Goal: Task Accomplishment & Management: Manage account settings

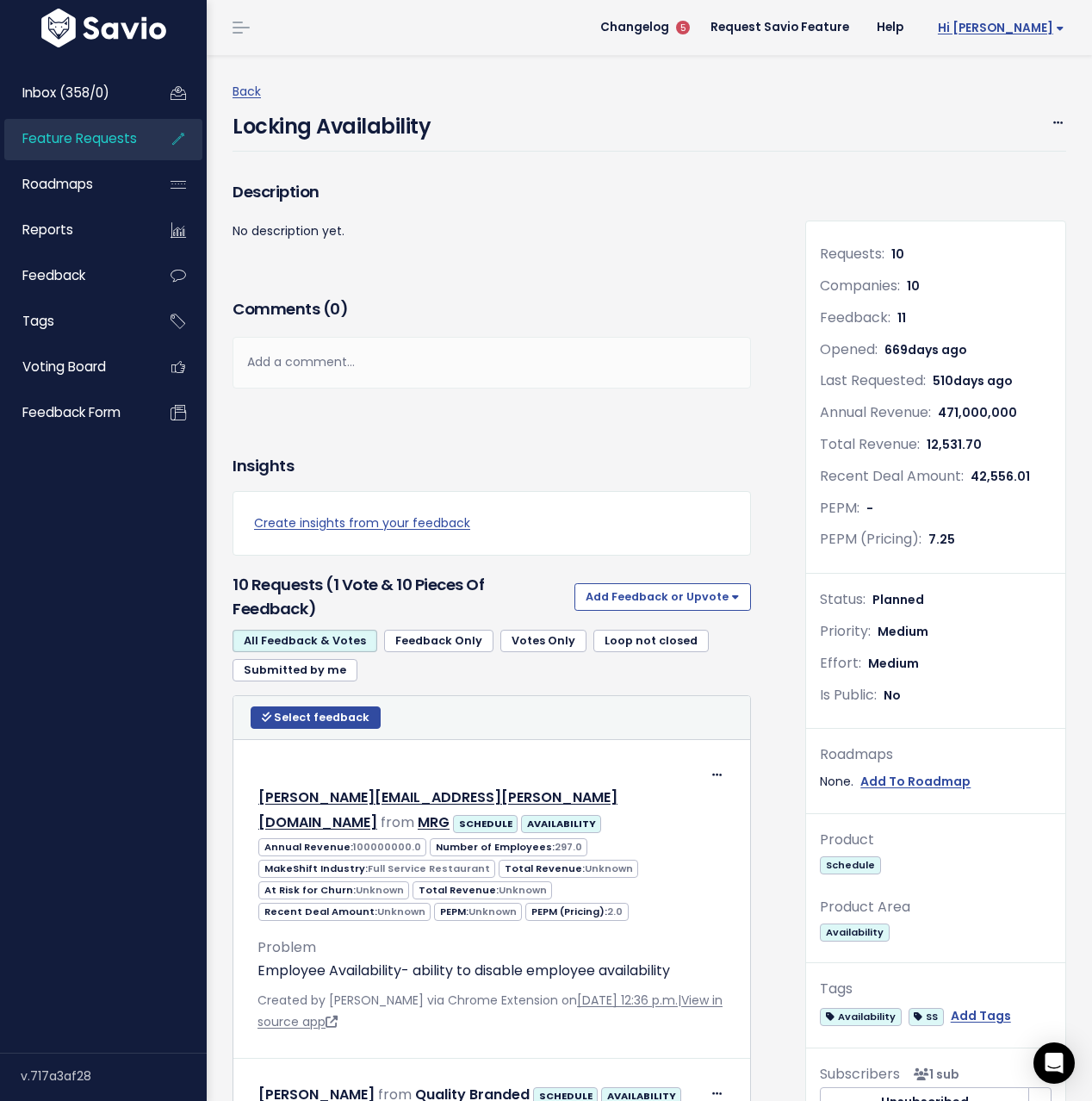
click at [1047, 25] on span "Hi [PERSON_NAME]" at bounding box center [1001, 28] width 127 height 13
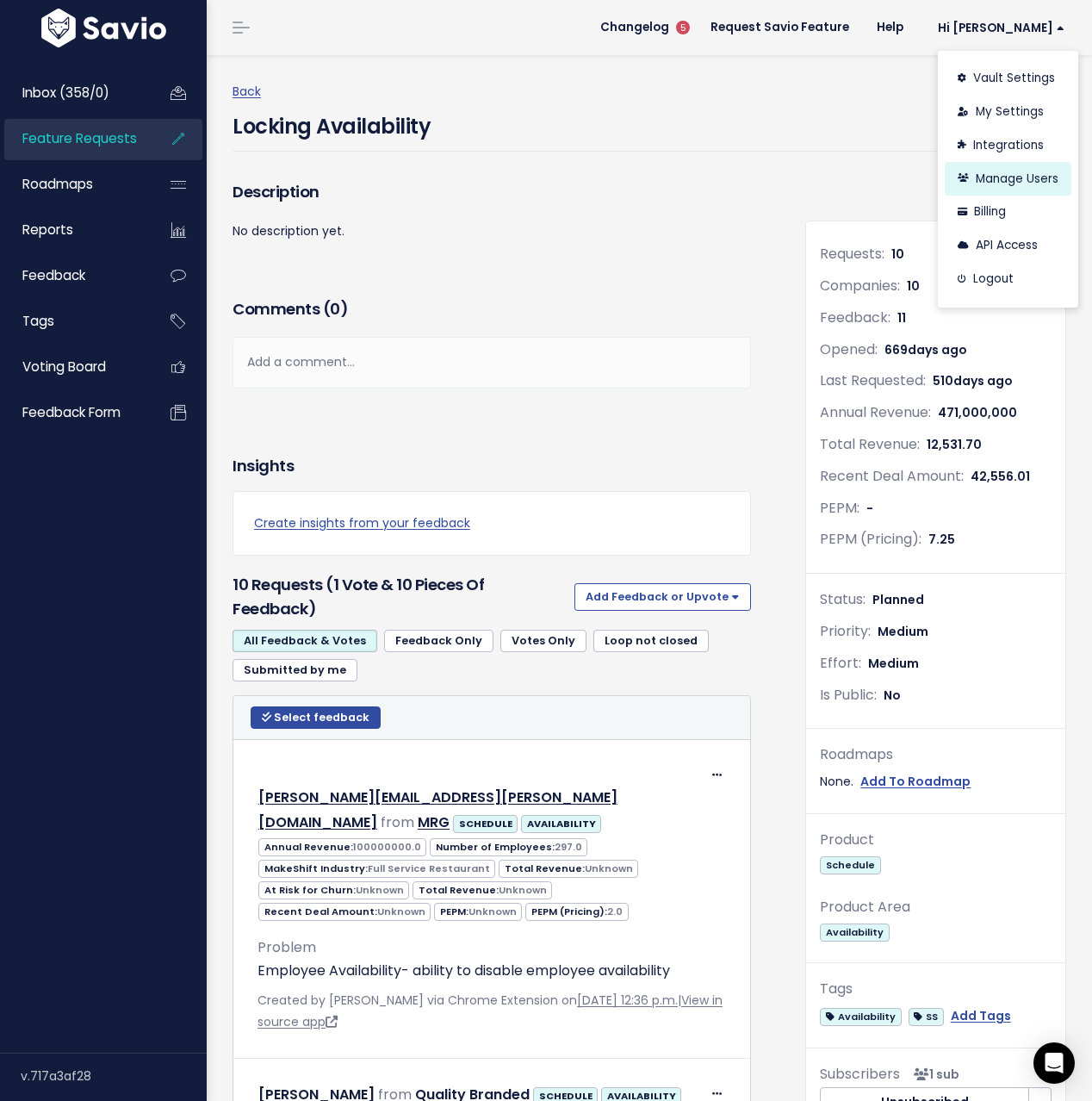
click at [1015, 173] on link "Manage Users" at bounding box center [1008, 178] width 127 height 33
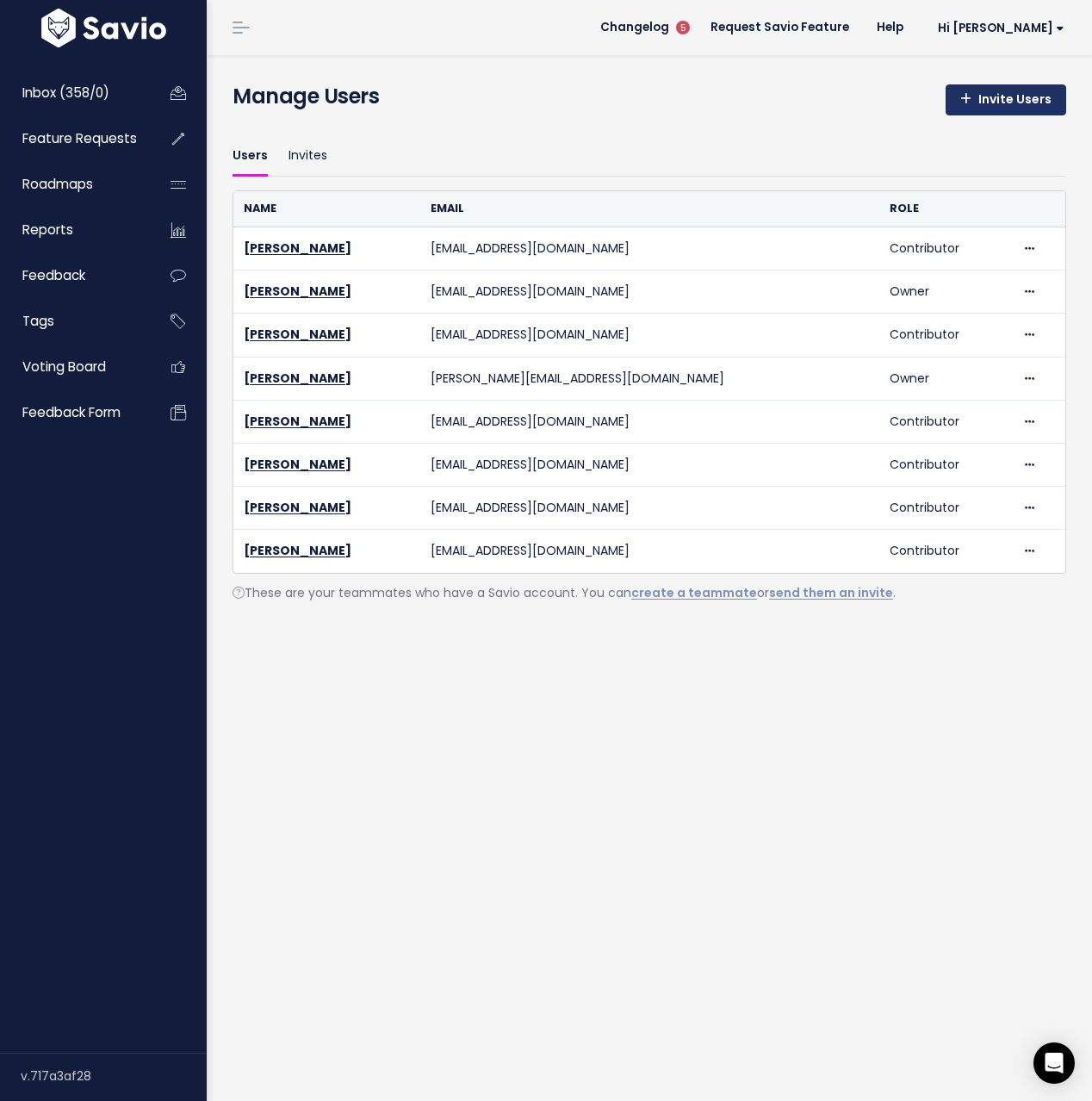
click at [1017, 106] on link "Invite Users" at bounding box center [1005, 99] width 120 height 31
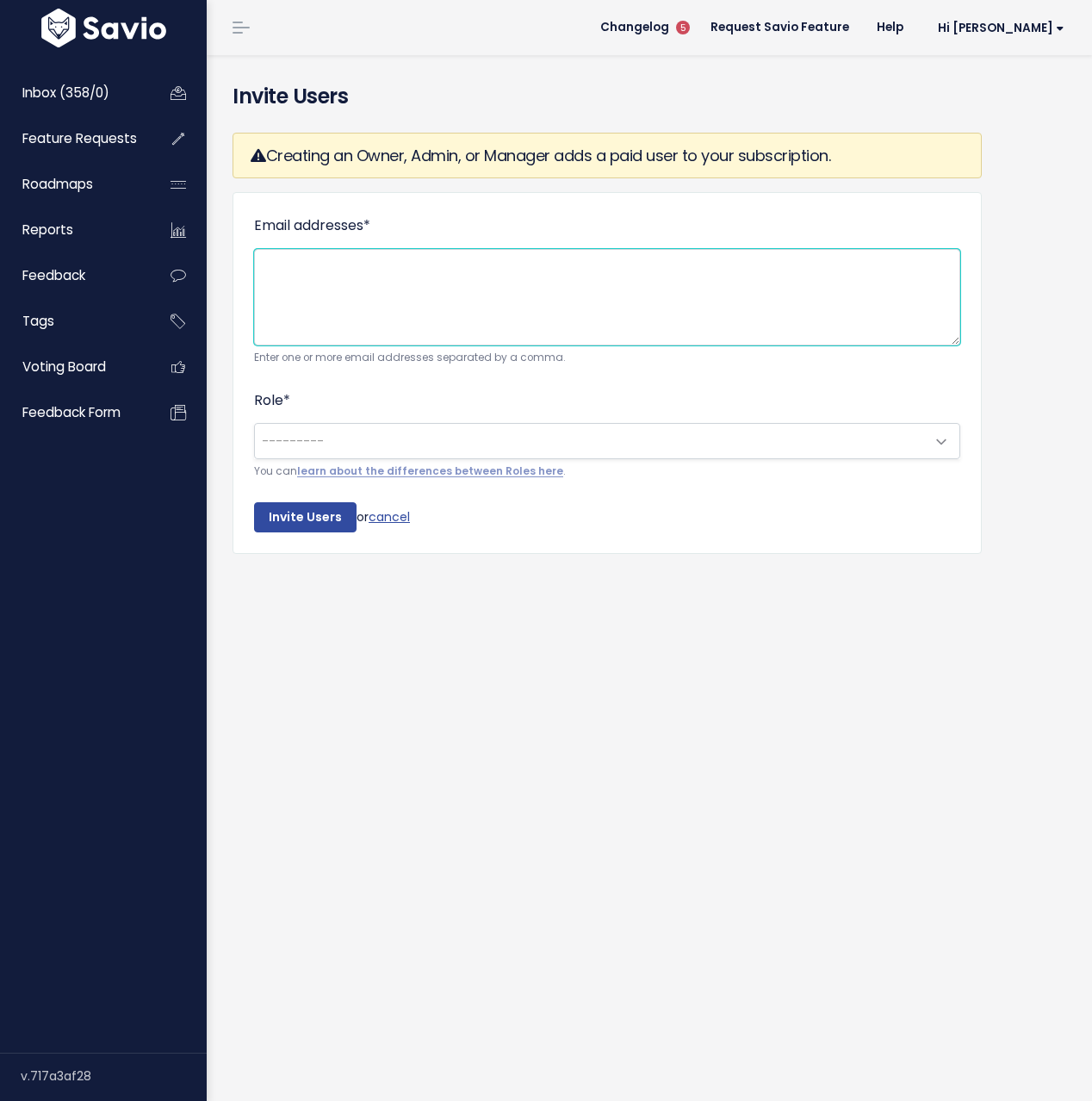
click at [398, 314] on textarea "Email addresses *" at bounding box center [607, 297] width 706 height 97
type textarea "[EMAIL_ADDRESS][DOMAIN_NAME]"
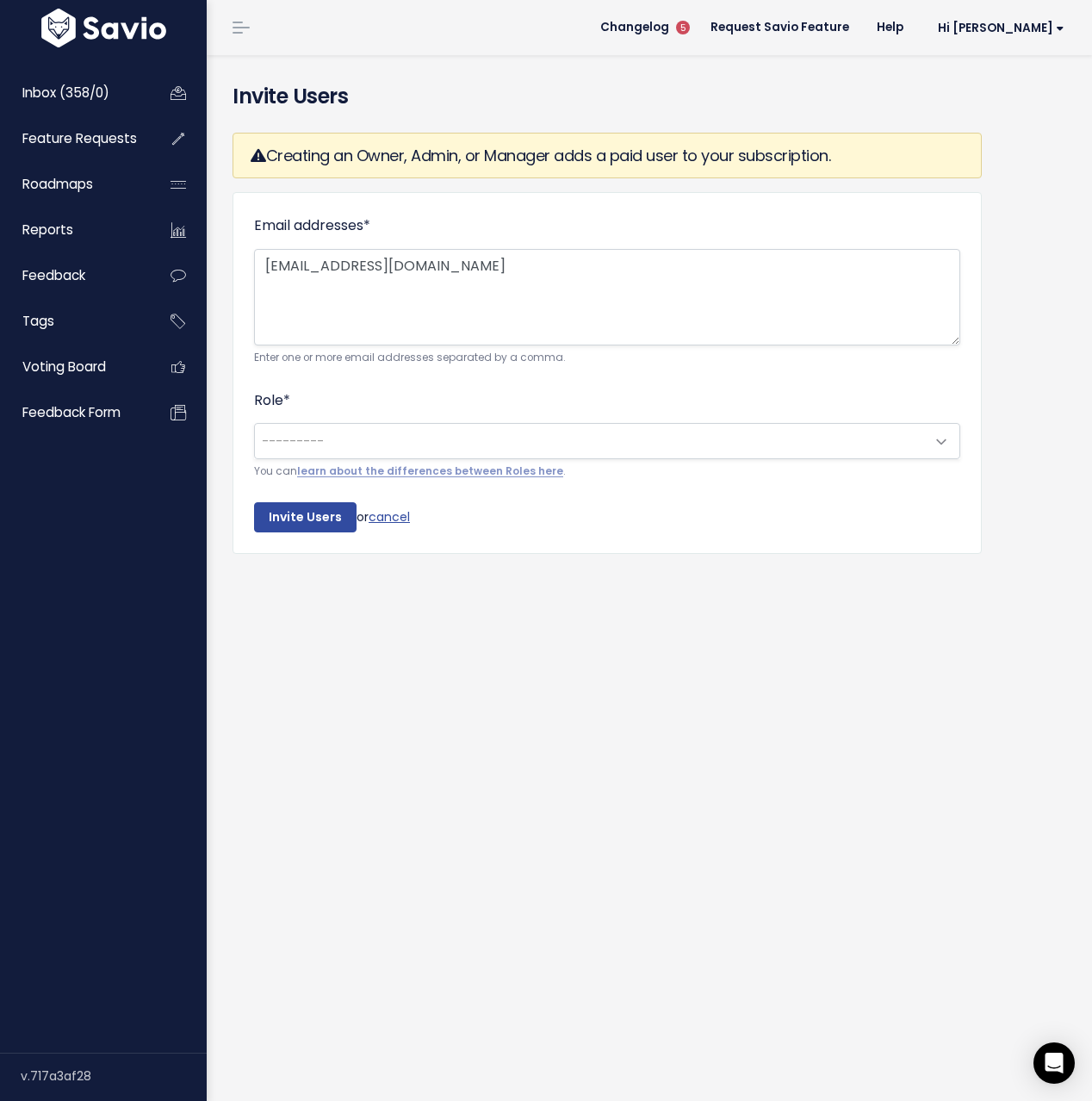
click at [429, 435] on span "---------" at bounding box center [589, 440] width 669 height 34
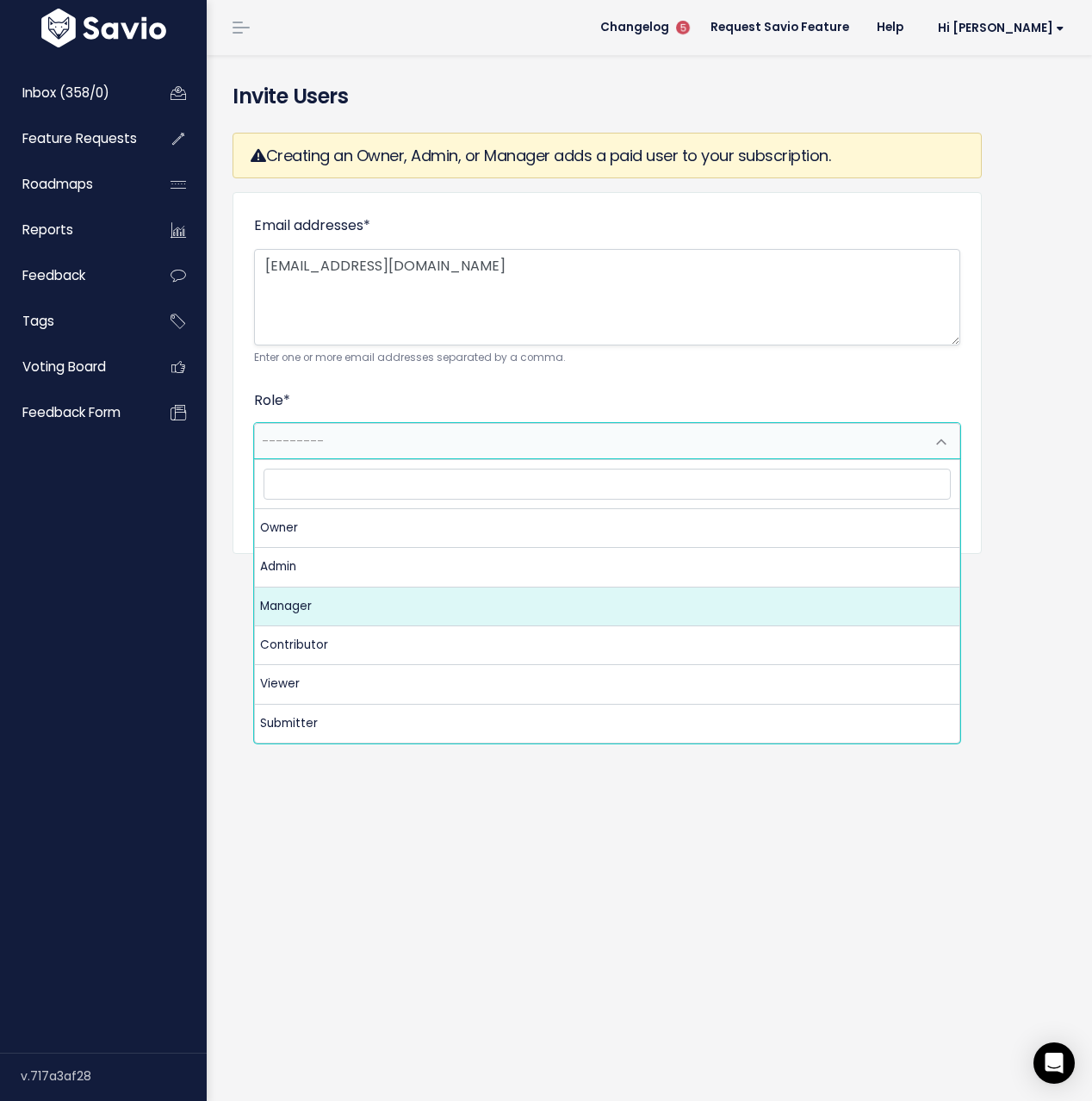
select select "MANAGER"
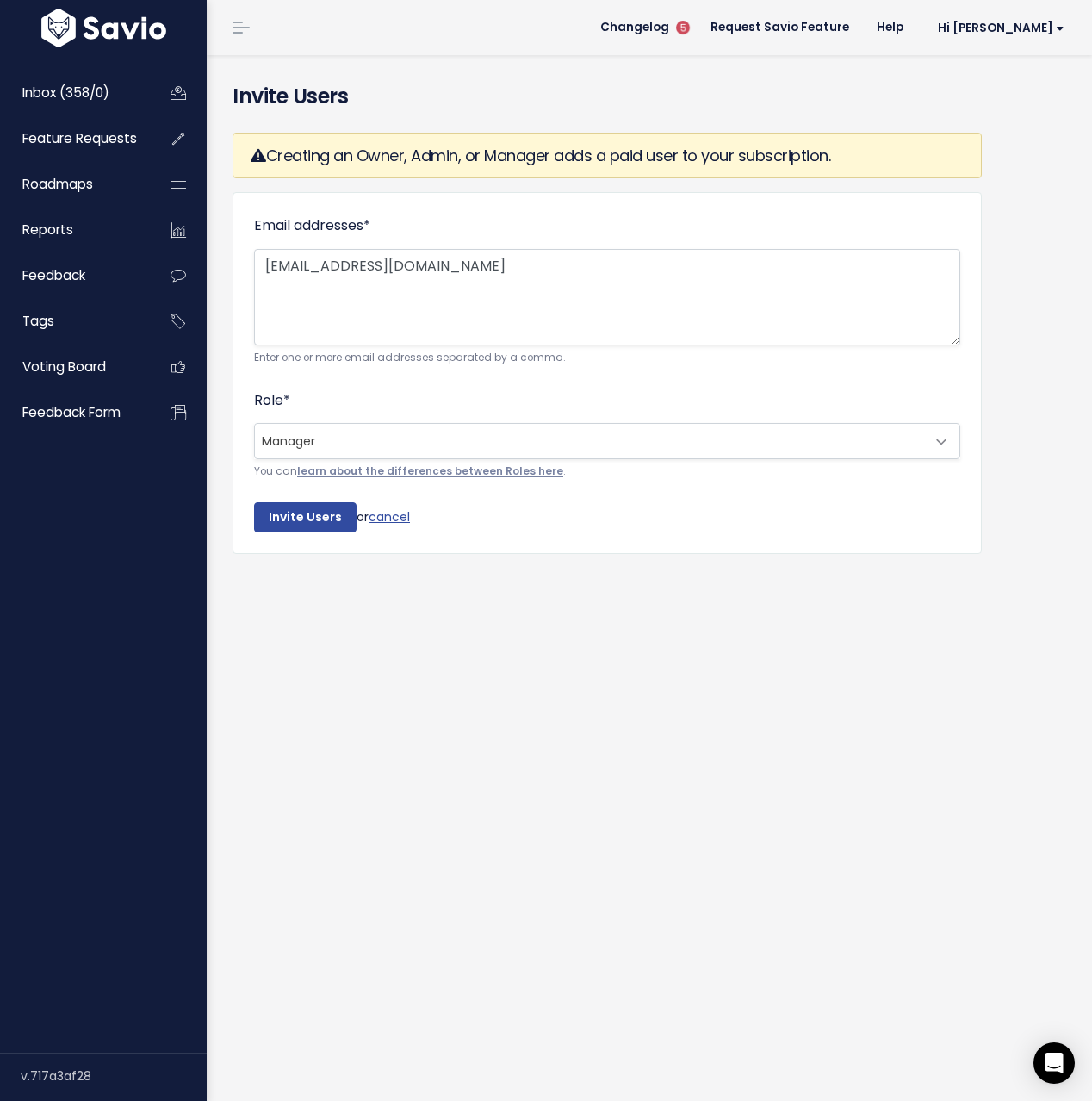
click at [465, 473] on link "learn about the differences between Roles here" at bounding box center [430, 471] width 266 height 14
click at [321, 516] on input "Invite Users" at bounding box center [305, 517] width 103 height 31
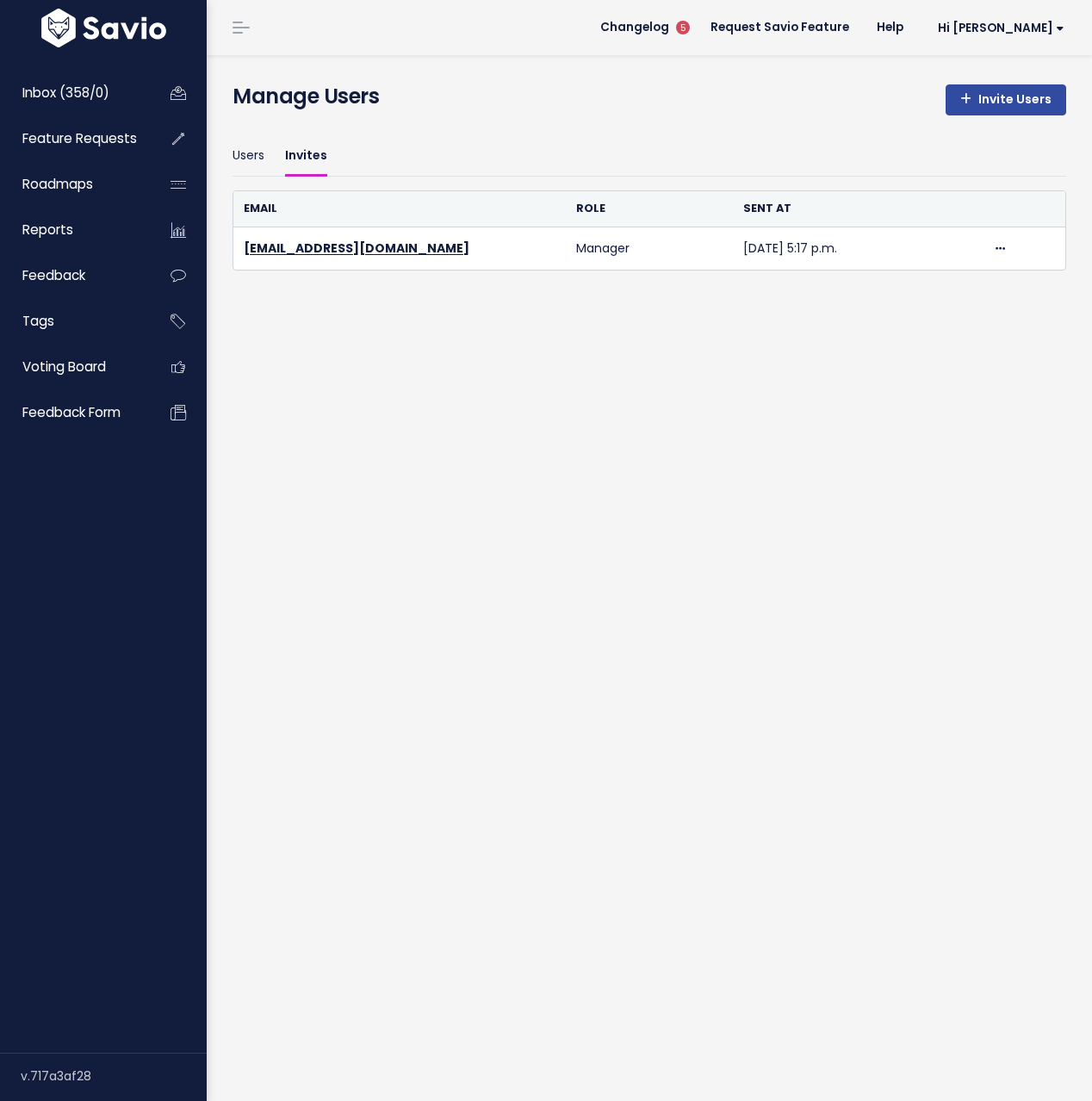
click at [259, 159] on link "Users" at bounding box center [249, 156] width 32 height 40
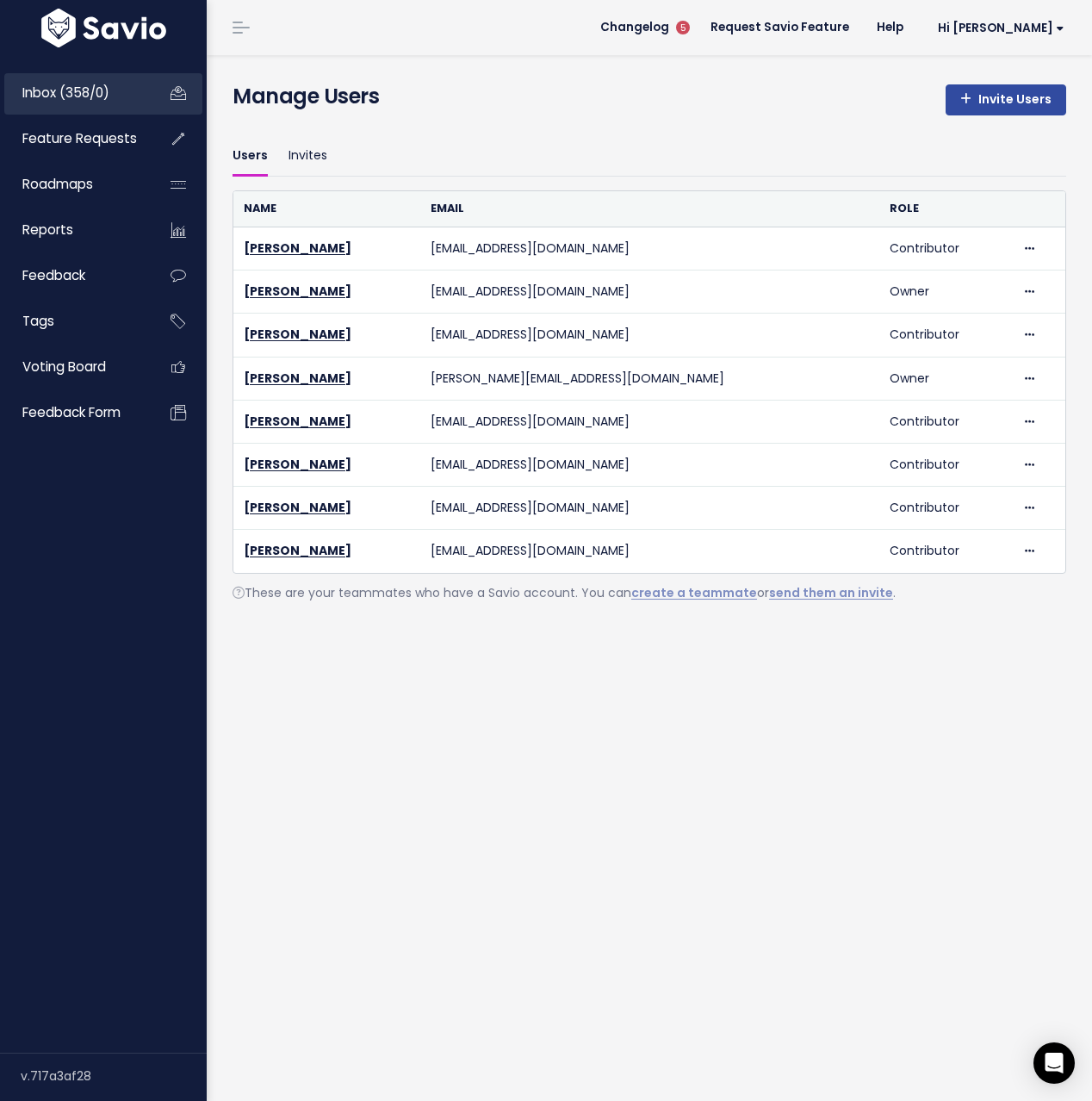
click at [88, 90] on span "Inbox (358/0)" at bounding box center [65, 92] width 87 height 18
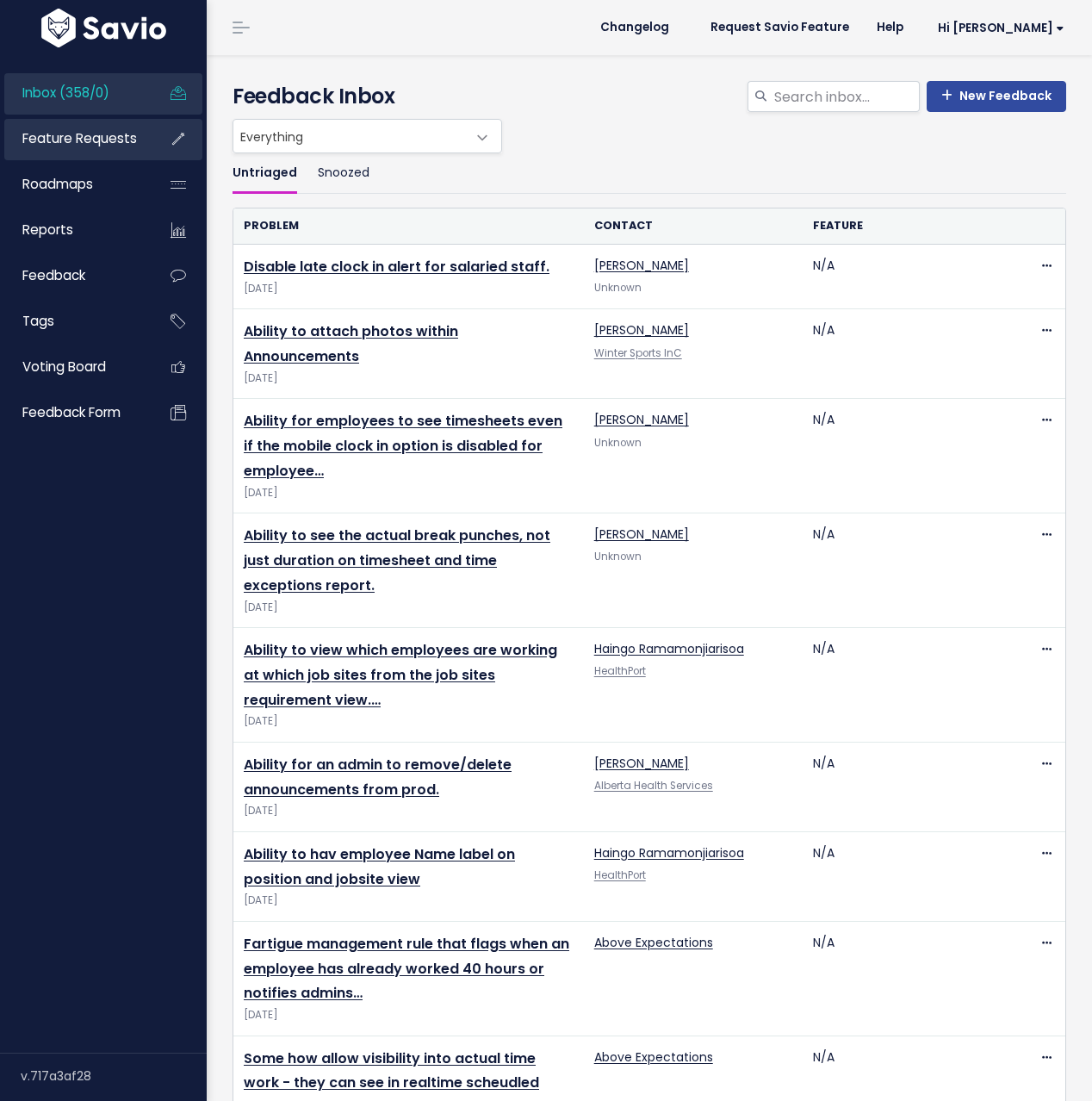
click at [112, 143] on span "Feature Requests" at bounding box center [79, 138] width 114 height 18
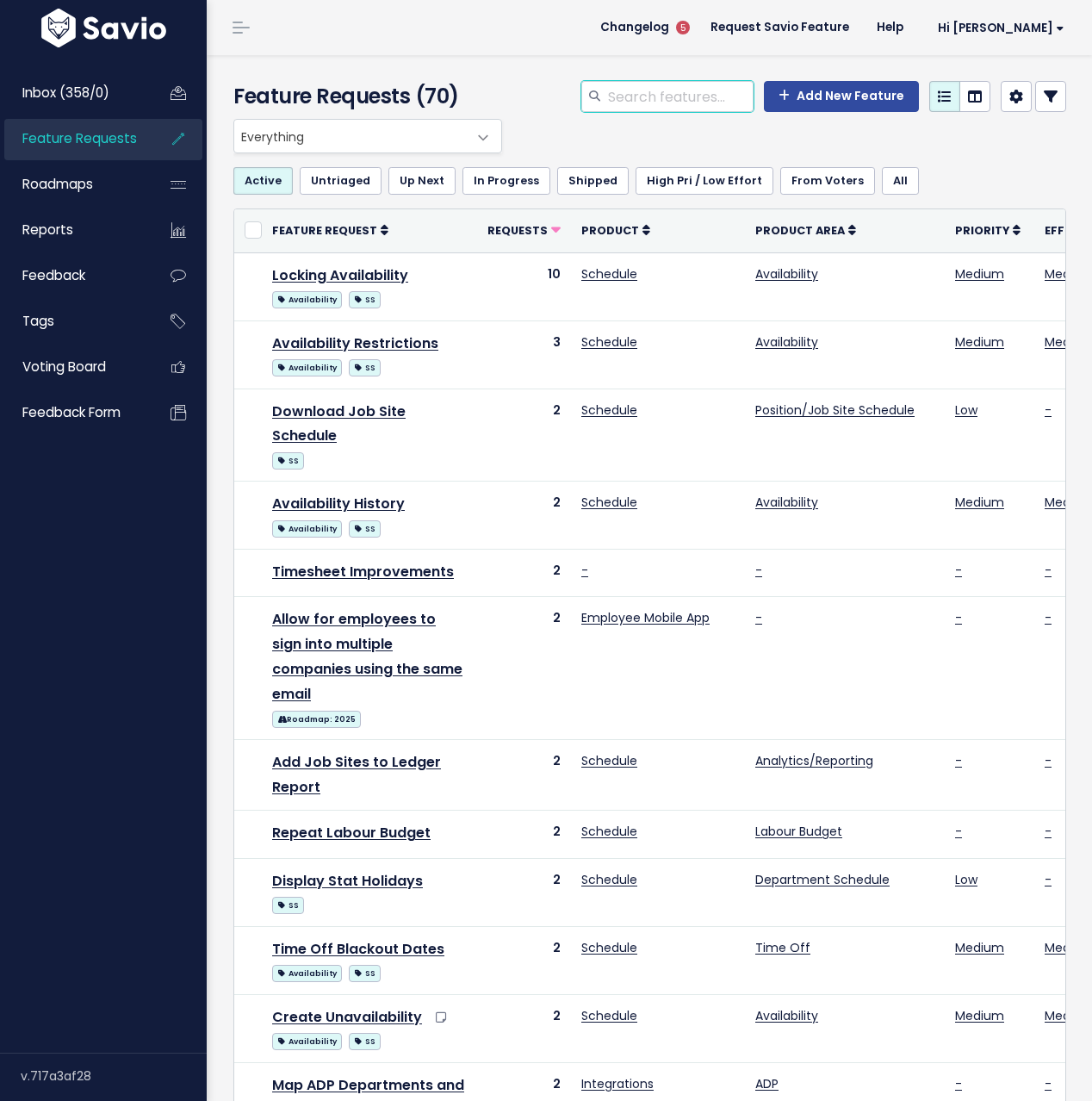
click at [626, 96] on input "search" at bounding box center [680, 96] width 148 height 31
type input "mobile"
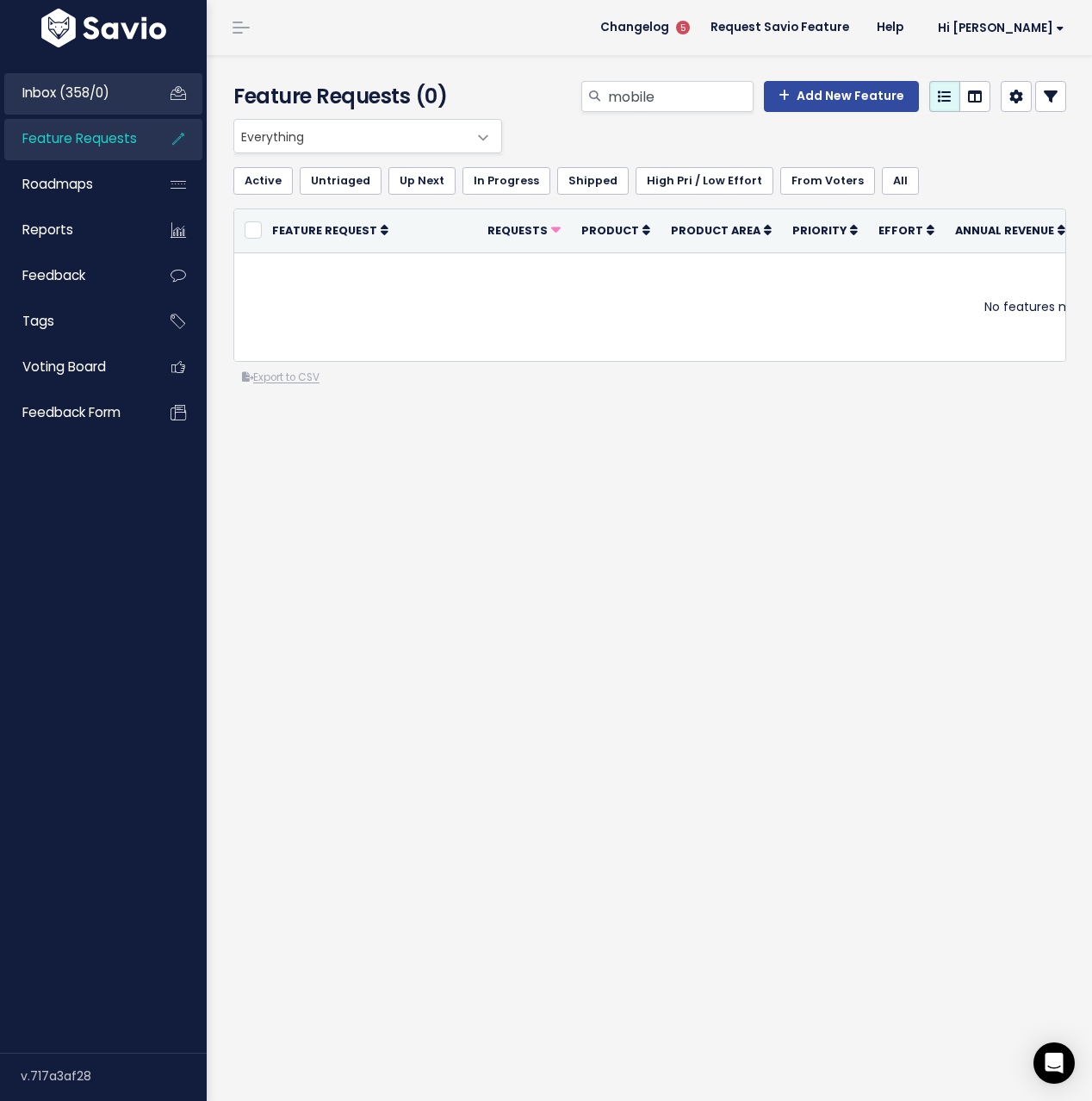
click at [81, 92] on span "Inbox (358/0)" at bounding box center [65, 92] width 87 height 18
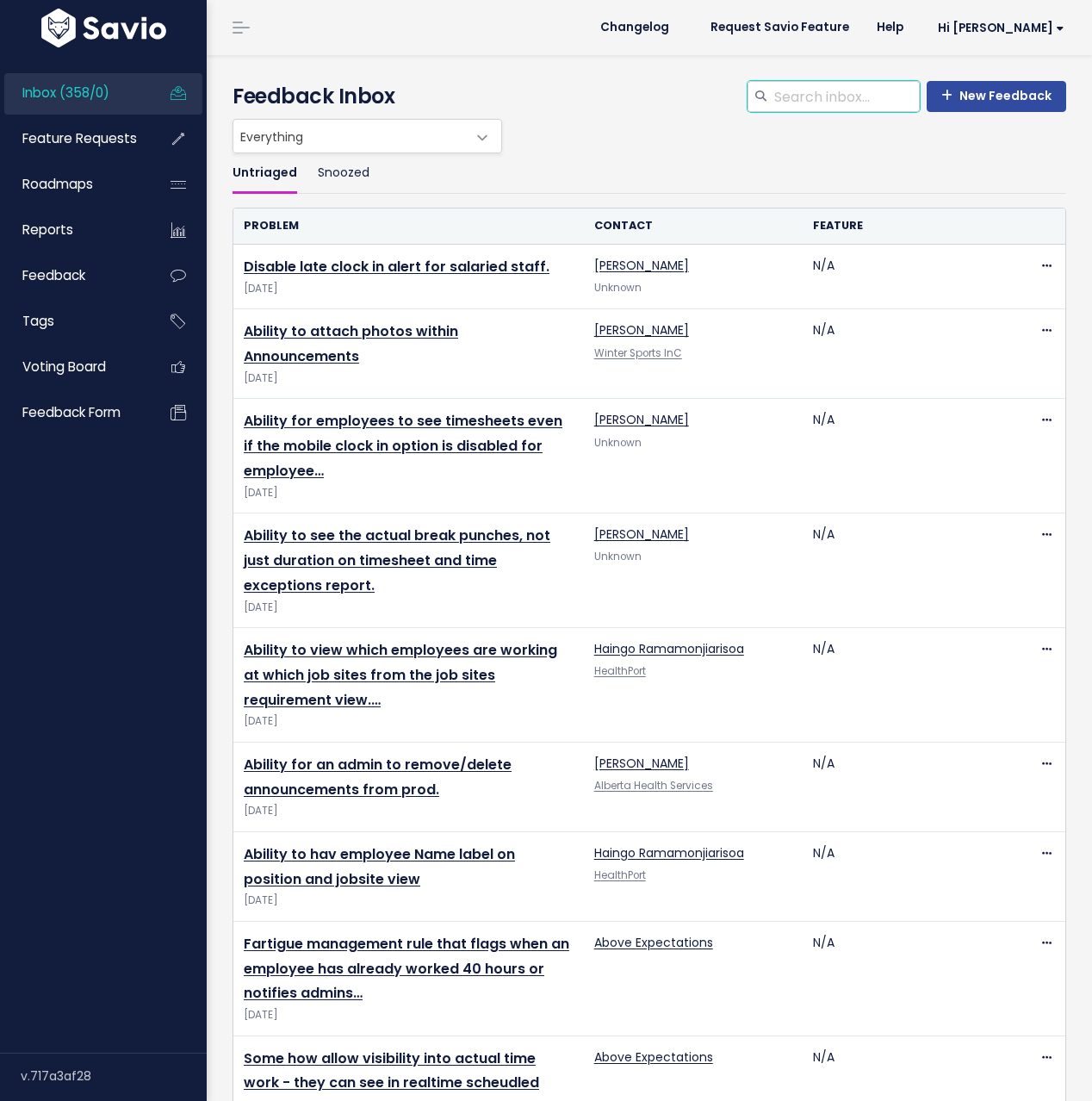
click at [867, 103] on input "search" at bounding box center [846, 96] width 148 height 31
type input "mobile"
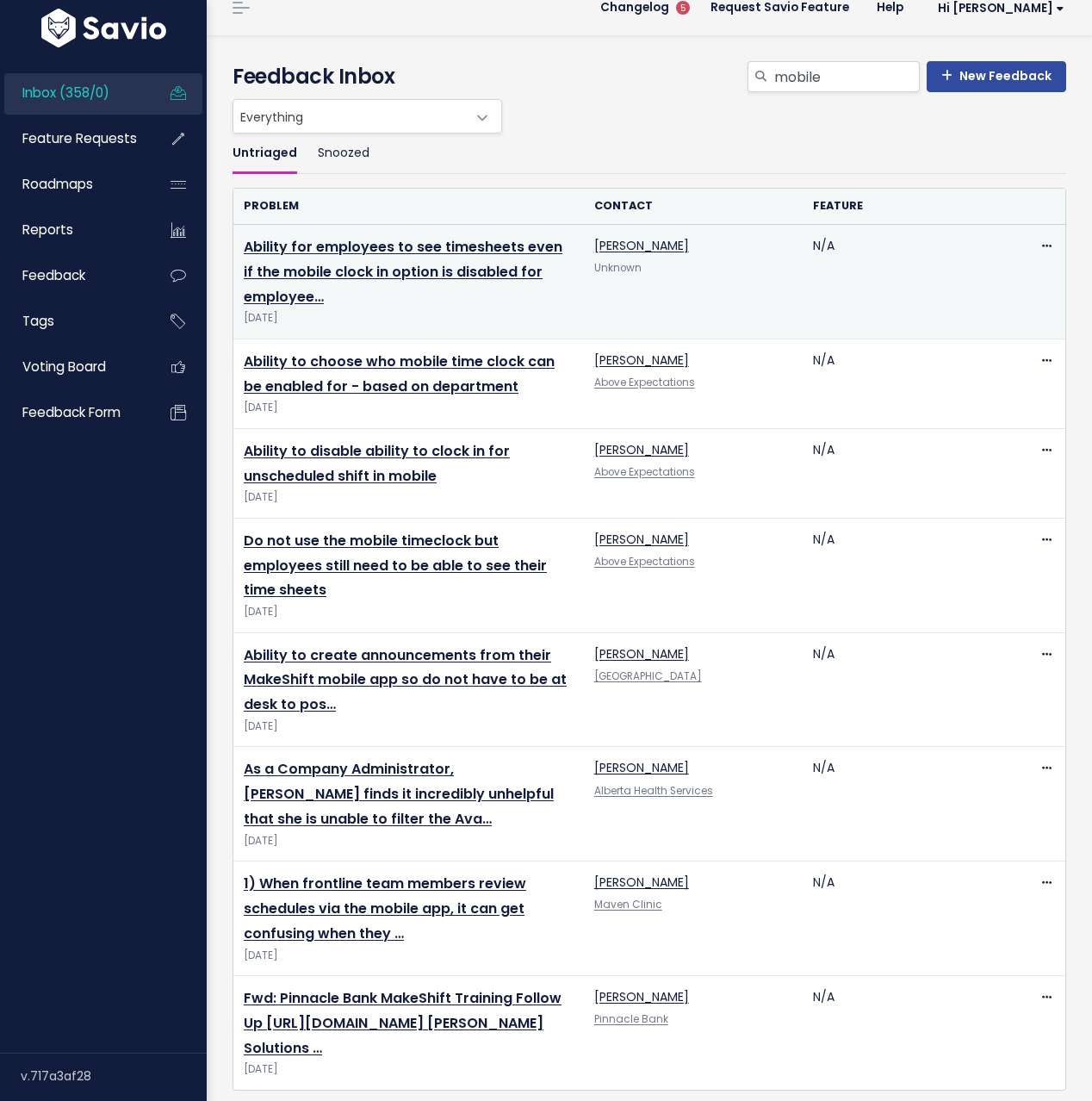
scroll to position [37, 0]
